Goal: Information Seeking & Learning: Learn about a topic

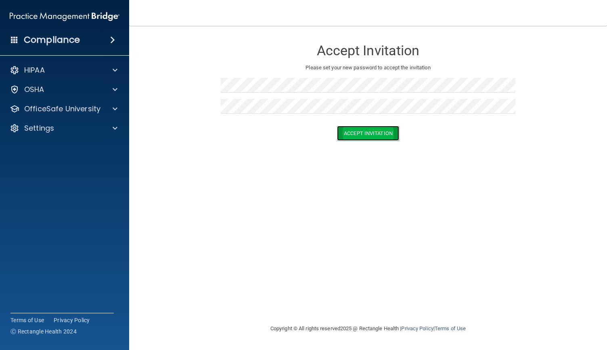
click at [361, 133] on button "Accept Invitation" at bounding box center [368, 133] width 62 height 15
click at [373, 132] on button "Accept Invitation" at bounding box center [368, 133] width 62 height 15
click at [376, 143] on button "Accept Invitation" at bounding box center [368, 145] width 62 height 15
click at [369, 143] on button "Accept Invitation" at bounding box center [368, 145] width 62 height 15
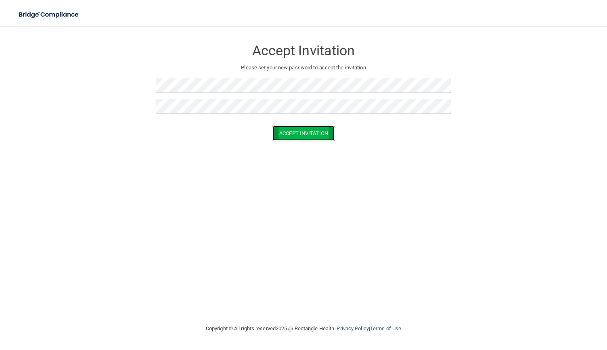
click at [304, 132] on button "Accept Invitation" at bounding box center [303, 133] width 62 height 15
click at [326, 144] on button "Accept Invitation" at bounding box center [303, 145] width 62 height 15
click at [303, 142] on button "Accept Invitation" at bounding box center [303, 145] width 62 height 15
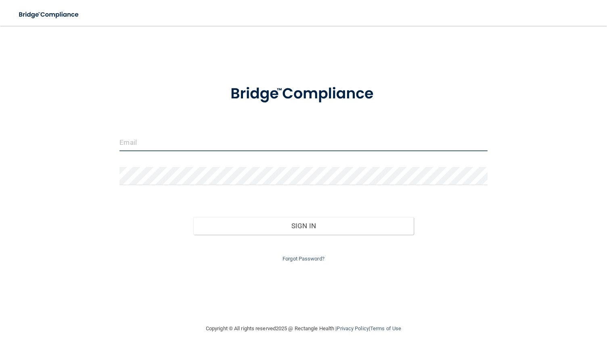
type input "[EMAIL_ADDRESS][DOMAIN_NAME]"
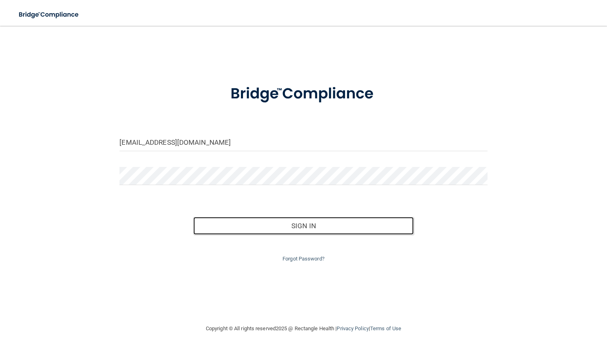
click at [234, 224] on button "Sign In" at bounding box center [303, 226] width 221 height 18
click at [314, 226] on button "Sign In" at bounding box center [303, 226] width 221 height 18
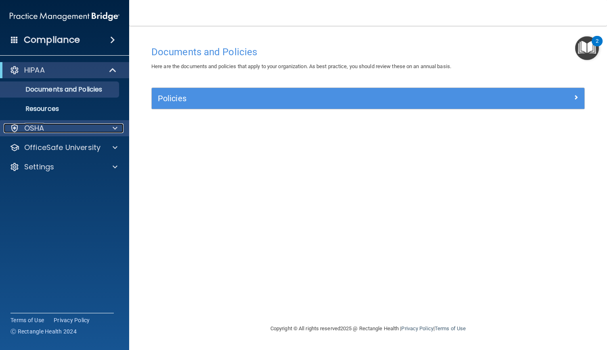
click at [110, 127] on div at bounding box center [114, 129] width 20 height 10
click at [40, 128] on p "OSHA" at bounding box center [34, 129] width 20 height 10
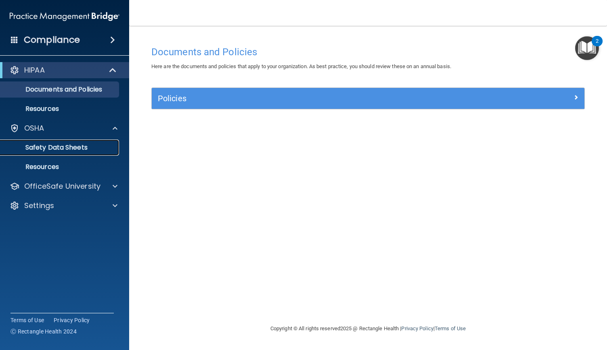
click at [50, 147] on p "Safety Data Sheets" at bounding box center [60, 148] width 110 height 8
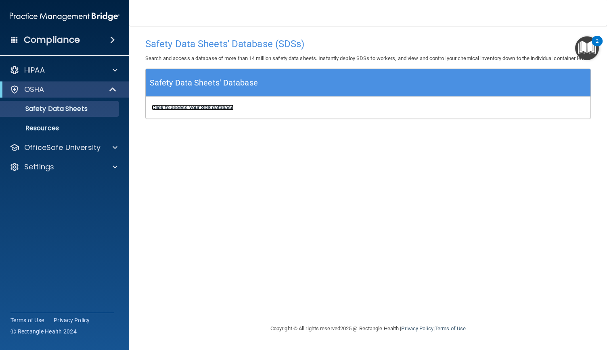
click at [224, 111] on b "Click to access your SDS database" at bounding box center [193, 108] width 82 height 6
click at [57, 128] on p "Resources" at bounding box center [60, 128] width 110 height 8
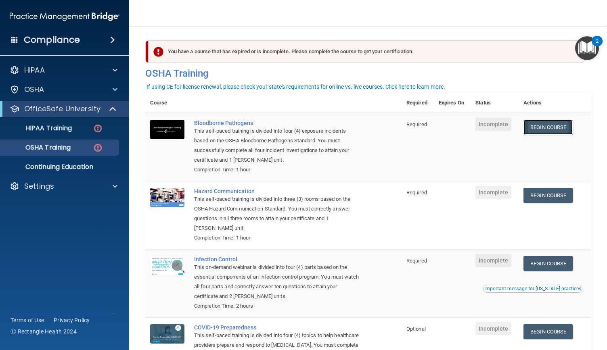
click at [537, 126] on link "Begin Course" at bounding box center [548, 127] width 49 height 15
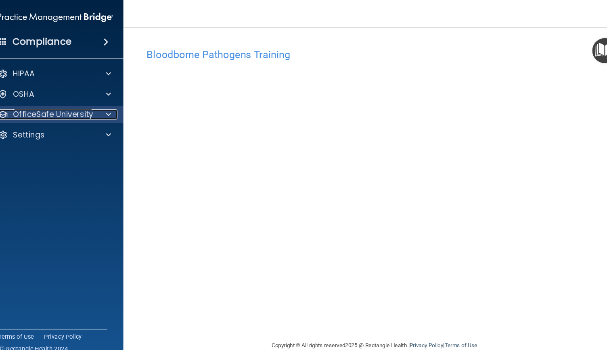
click at [57, 109] on p "OfficeSafe University" at bounding box center [62, 109] width 76 height 10
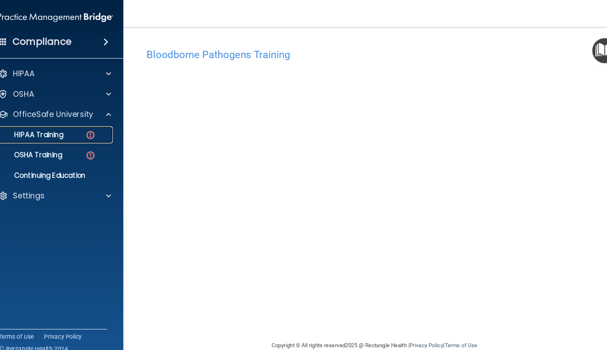
click at [53, 131] on p "HIPAA Training" at bounding box center [38, 128] width 67 height 8
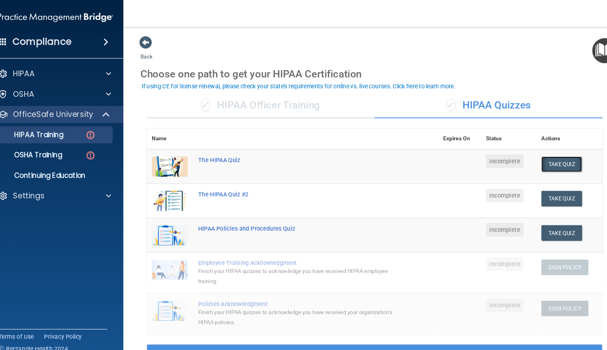
click at [548, 155] on button "Take Quiz" at bounding box center [546, 156] width 39 height 15
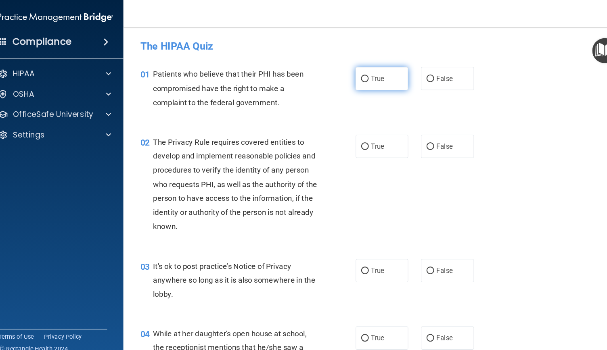
click at [355, 73] on input "True" at bounding box center [358, 75] width 7 height 6
radio input "true"
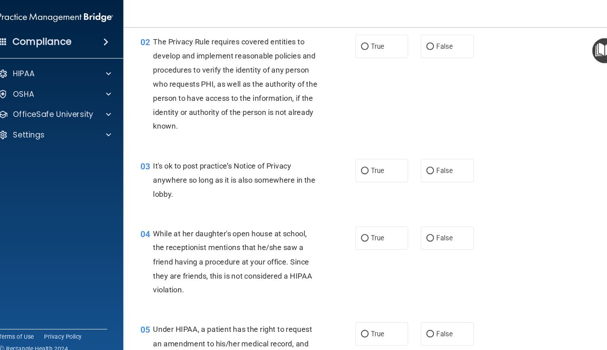
scroll to position [106, 0]
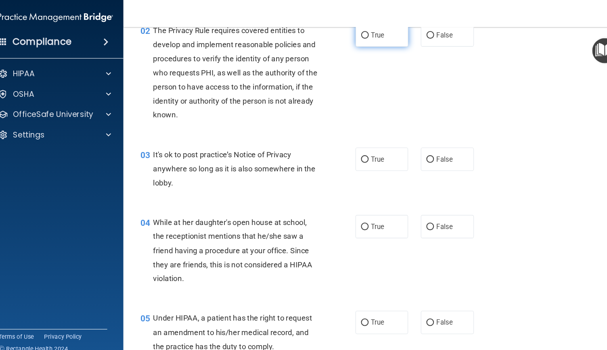
click at [355, 33] on input "True" at bounding box center [358, 34] width 7 height 6
radio input "true"
click at [355, 150] on input "True" at bounding box center [358, 152] width 7 height 6
radio input "true"
click at [417, 215] on input "False" at bounding box center [420, 216] width 7 height 6
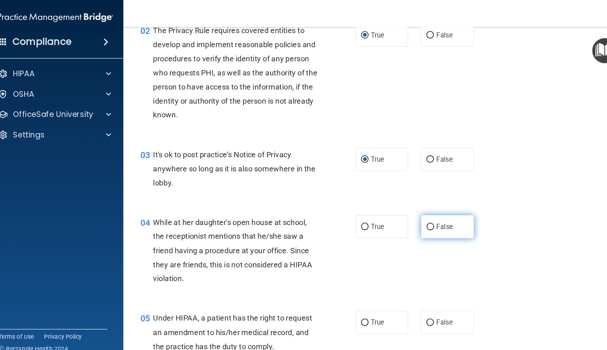
radio input "true"
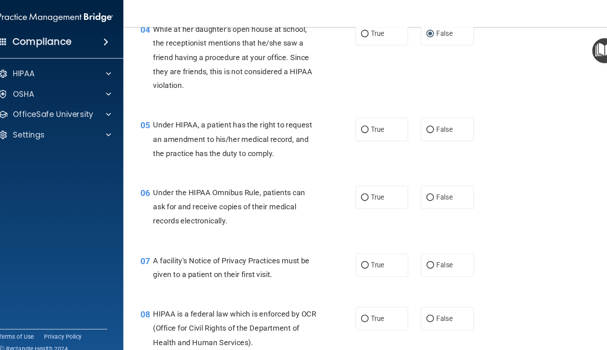
scroll to position [298, 0]
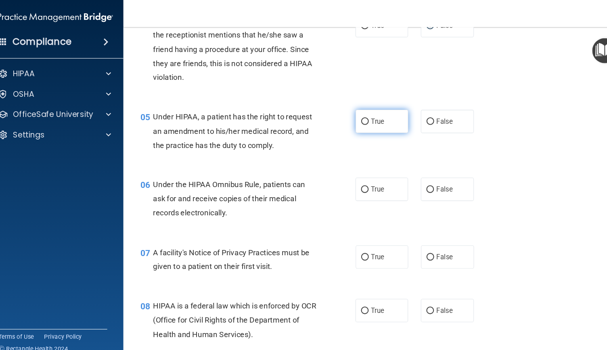
click at [358, 119] on input "True" at bounding box center [358, 116] width 7 height 6
radio input "true"
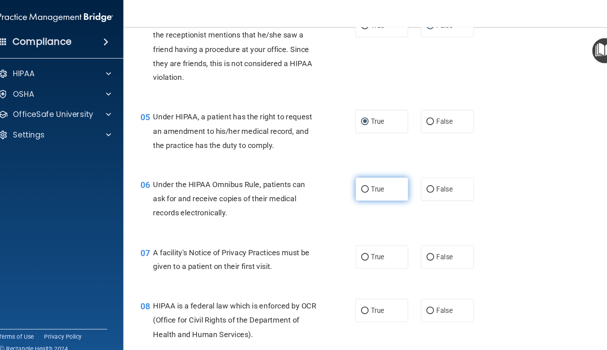
click at [357, 178] on input "True" at bounding box center [358, 181] width 7 height 6
radio input "true"
click at [359, 243] on input "True" at bounding box center [358, 245] width 7 height 6
radio input "true"
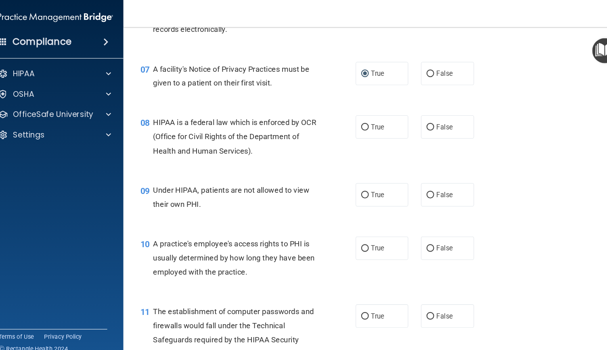
scroll to position [473, 0]
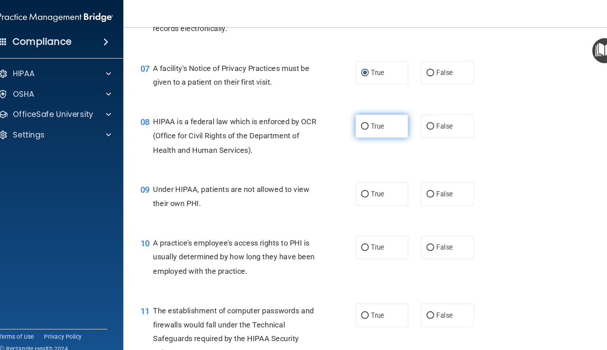
click at [355, 117] on input "True" at bounding box center [358, 120] width 7 height 6
radio input "true"
click at [417, 185] on input "False" at bounding box center [420, 185] width 7 height 6
radio input "true"
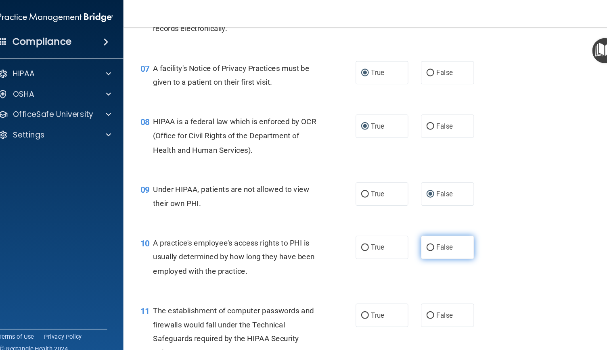
click at [420, 234] on input "False" at bounding box center [420, 236] width 7 height 6
radio input "true"
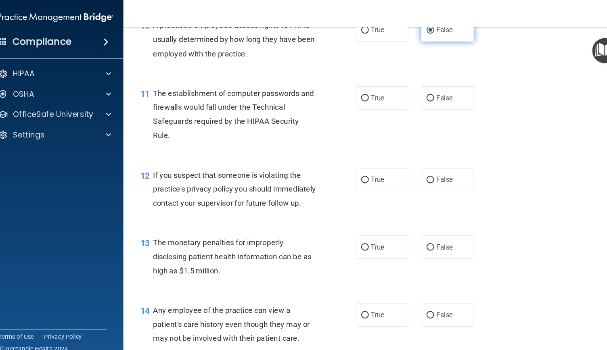
scroll to position [681, 0]
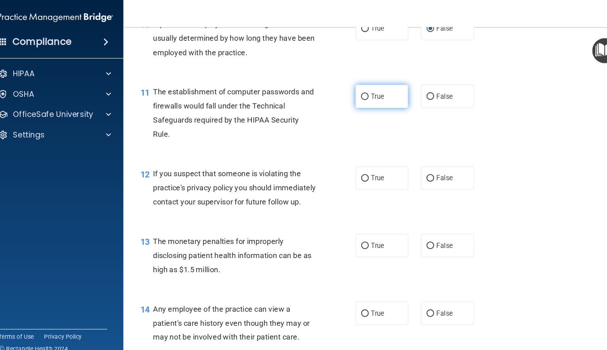
click at [355, 91] on input "True" at bounding box center [358, 92] width 7 height 6
radio input "true"
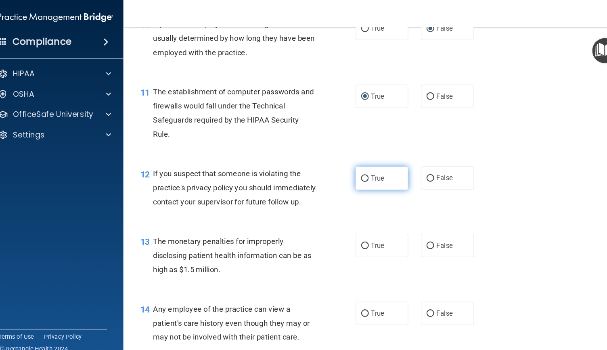
click at [358, 168] on input "True" at bounding box center [358, 170] width 7 height 6
radio input "true"
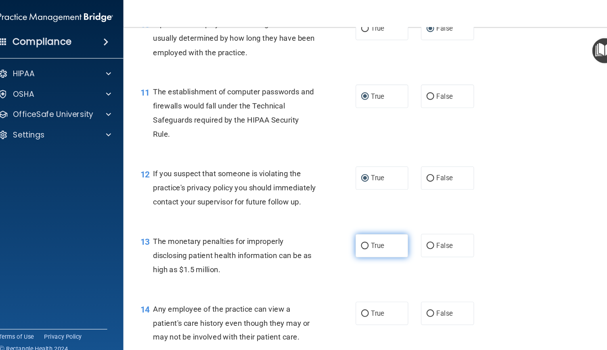
click at [355, 237] on input "True" at bounding box center [358, 234] width 7 height 6
radio input "true"
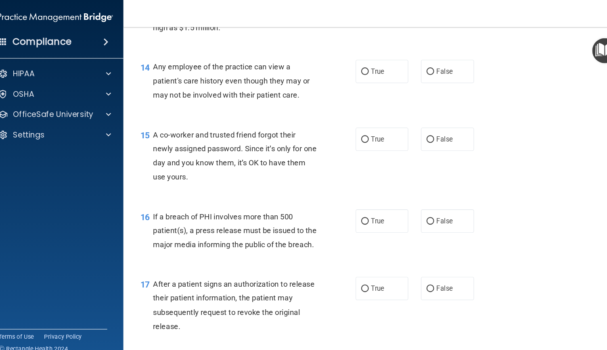
scroll to position [920, 0]
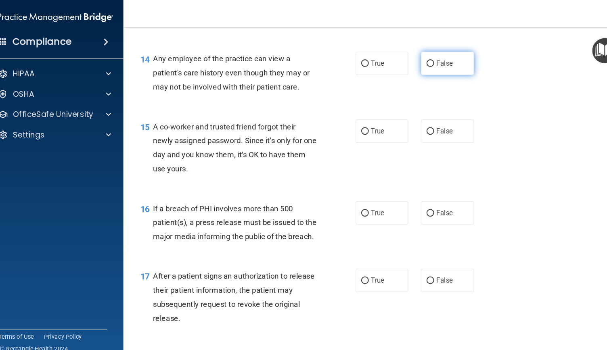
click at [417, 64] on input "False" at bounding box center [420, 61] width 7 height 6
radio input "true"
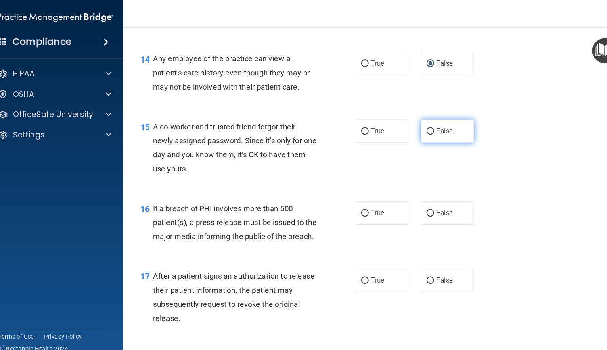
click at [417, 128] on input "False" at bounding box center [420, 125] width 7 height 6
radio input "true"
click at [356, 206] on input "True" at bounding box center [358, 203] width 7 height 6
radio input "true"
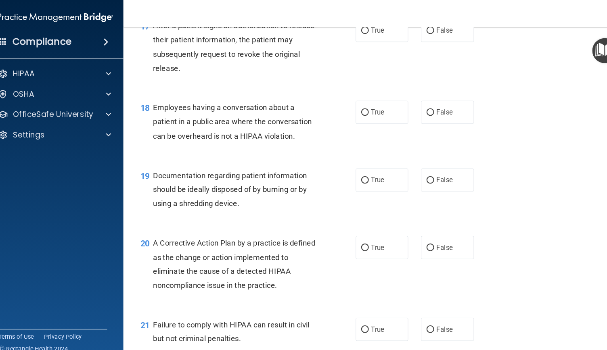
scroll to position [1162, 0]
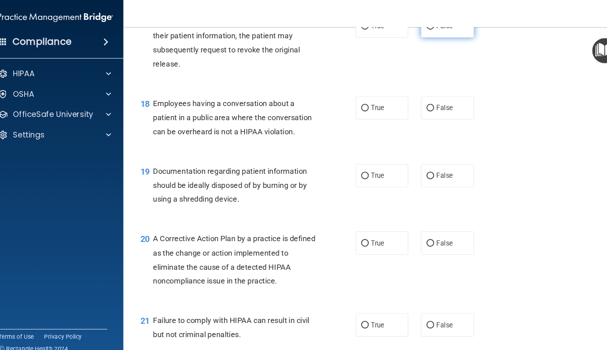
click at [417, 28] on input "False" at bounding box center [420, 25] width 7 height 6
radio input "true"
click at [412, 114] on label "False" at bounding box center [437, 103] width 50 height 22
click at [417, 106] on input "False" at bounding box center [420, 103] width 7 height 6
radio input "true"
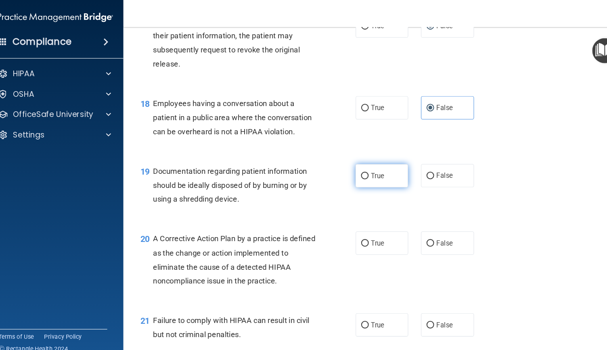
click at [355, 171] on input "True" at bounding box center [358, 168] width 7 height 6
radio input "true"
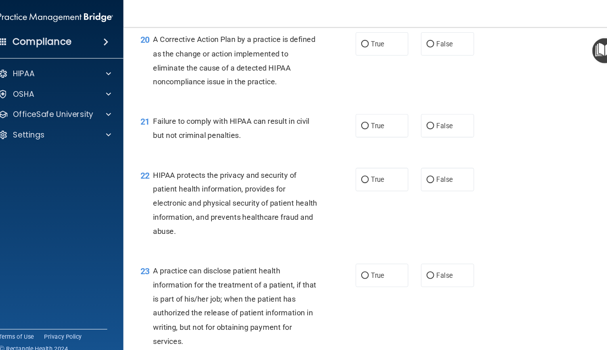
scroll to position [1351, 0]
click at [355, 45] on input "True" at bounding box center [358, 42] width 7 height 6
radio input "true"
click at [417, 123] on input "False" at bounding box center [420, 120] width 7 height 6
radio input "true"
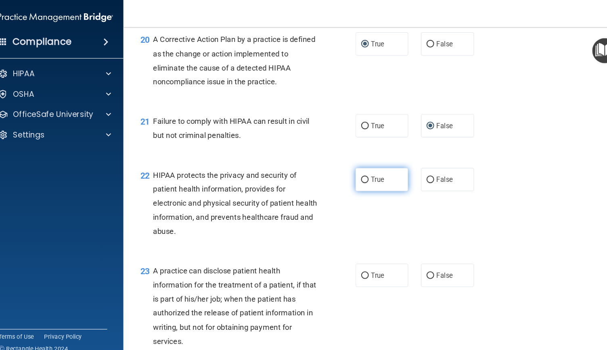
click at [357, 174] on input "True" at bounding box center [358, 171] width 7 height 6
radio input "true"
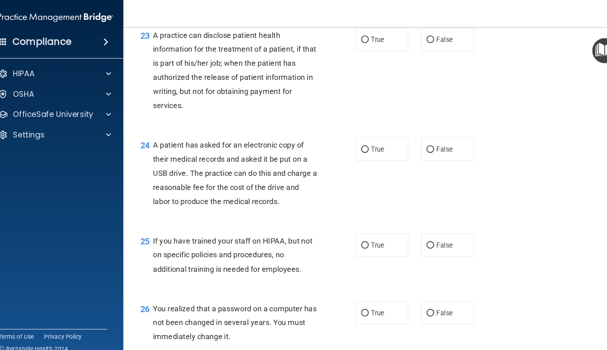
scroll to position [1576, 0]
click at [418, 41] on input "False" at bounding box center [420, 38] width 7 height 6
radio input "true"
click at [419, 153] on label "False" at bounding box center [437, 142] width 50 height 22
click at [419, 145] on input "False" at bounding box center [420, 142] width 7 height 6
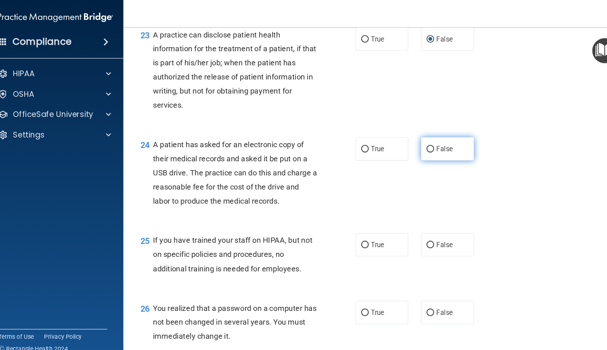
radio input "true"
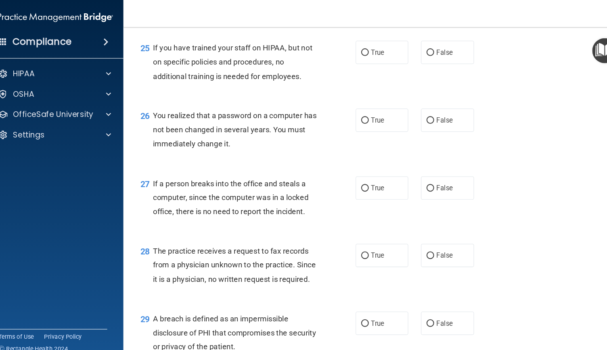
scroll to position [1760, 0]
click at [417, 53] on input "False" at bounding box center [420, 50] width 7 height 6
radio input "true"
click at [355, 117] on input "True" at bounding box center [358, 114] width 7 height 6
radio input "true"
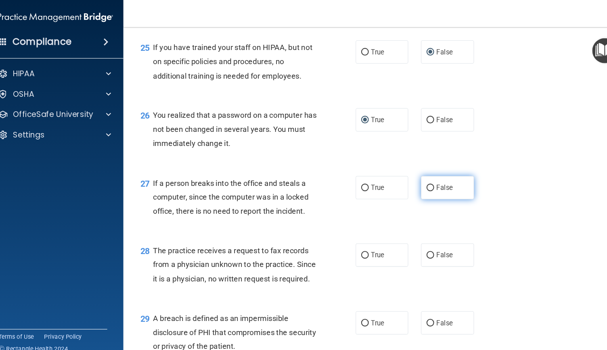
click at [420, 182] on input "False" at bounding box center [420, 179] width 7 height 6
radio input "true"
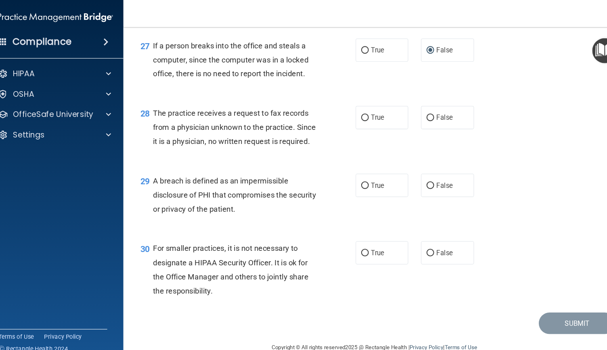
scroll to position [1931, 0]
click at [419, 109] on input "False" at bounding box center [420, 112] width 7 height 6
radio input "true"
click at [357, 176] on input "True" at bounding box center [358, 177] width 7 height 6
radio input "true"
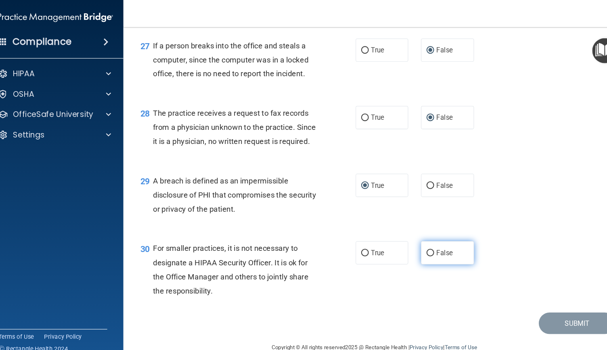
click at [420, 236] on label "False" at bounding box center [437, 241] width 50 height 22
click at [420, 238] on input "False" at bounding box center [420, 241] width 7 height 6
radio input "true"
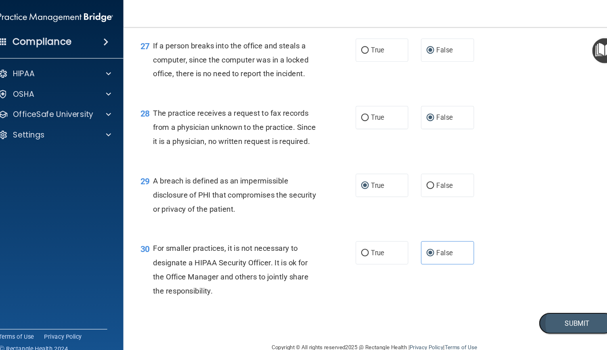
click at [547, 308] on button "Submit" at bounding box center [560, 308] width 73 height 21
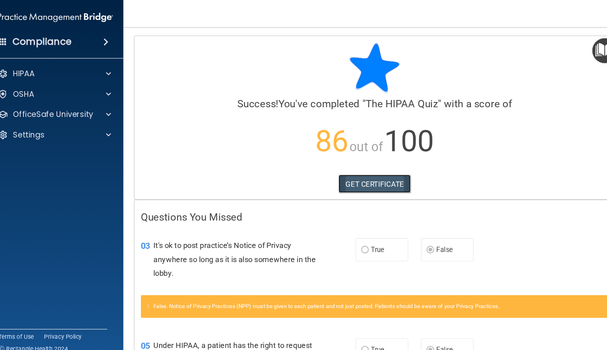
click at [385, 175] on link "GET CERTIFICATE" at bounding box center [368, 175] width 69 height 18
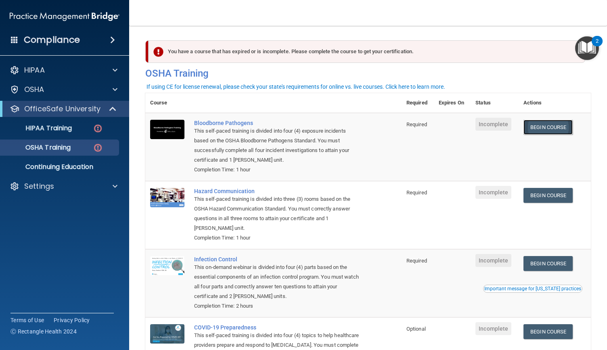
click at [542, 126] on link "Begin Course" at bounding box center [548, 127] width 49 height 15
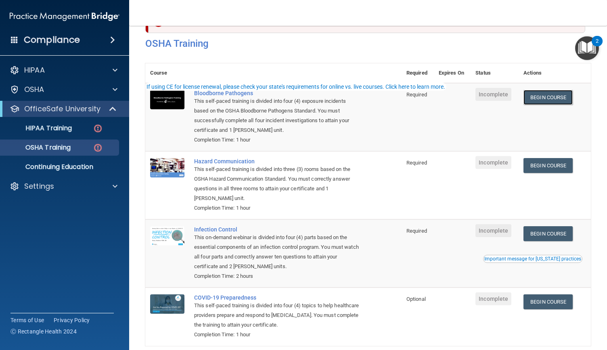
scroll to position [68, 0]
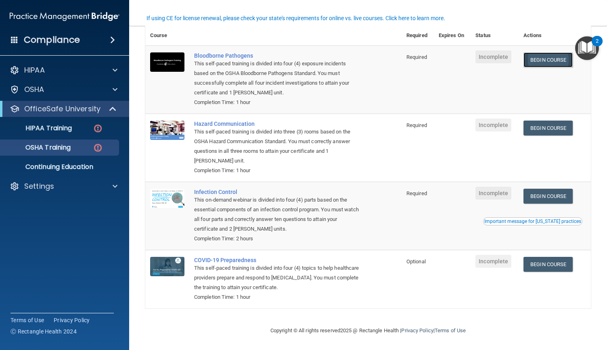
click at [555, 60] on link "Begin Course" at bounding box center [548, 59] width 49 height 15
click at [560, 262] on link "Begin Course" at bounding box center [548, 264] width 49 height 15
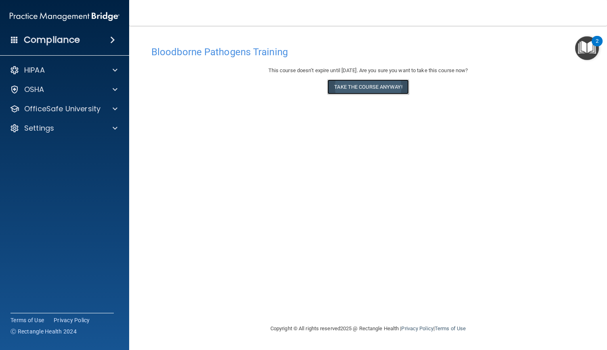
click at [386, 86] on button "Take the course anyway!" at bounding box center [367, 87] width 81 height 15
